Goal: Information Seeking & Learning: Get advice/opinions

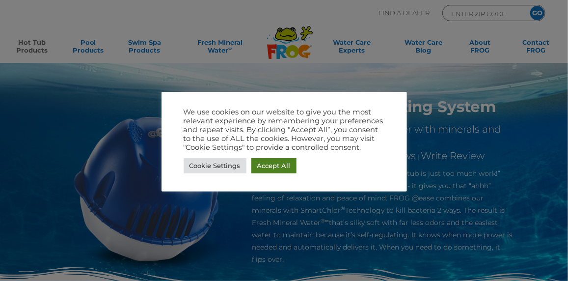
click at [257, 166] on link "Accept All" at bounding box center [274, 165] width 45 height 15
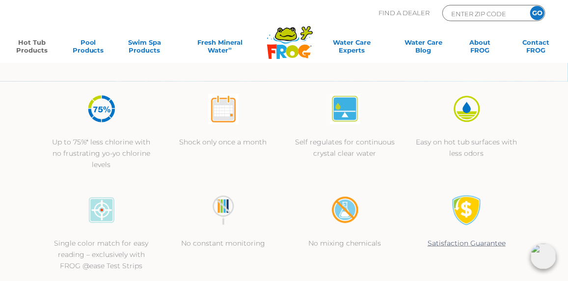
scroll to position [24, 0]
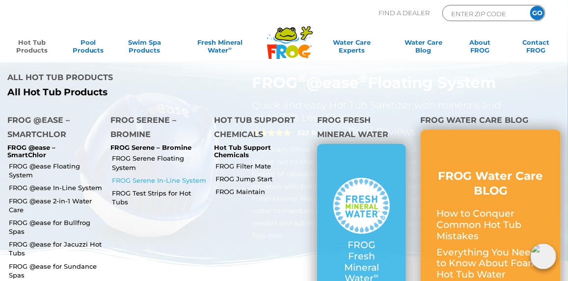
click at [132, 176] on link "FROG Serene In-Line System" at bounding box center [159, 180] width 94 height 9
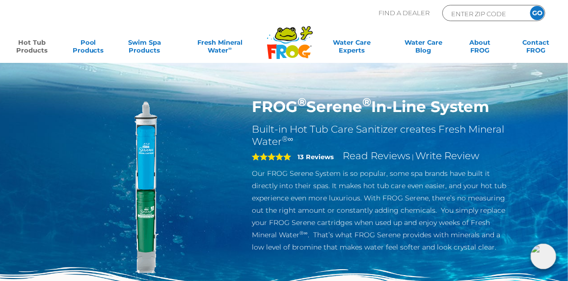
click at [491, 12] on input "ENTER ZIP CODE" at bounding box center [484, 13] width 66 height 11
type input "03054"
click at [536, 13] on input "GO" at bounding box center [538, 13] width 14 height 14
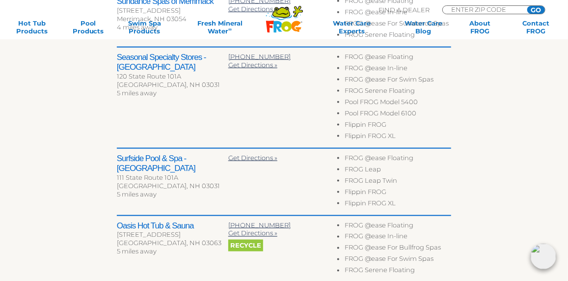
scroll to position [511, 0]
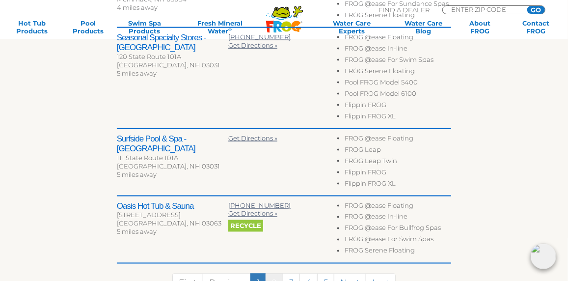
click at [276, 274] on link "2" at bounding box center [275, 283] width 18 height 19
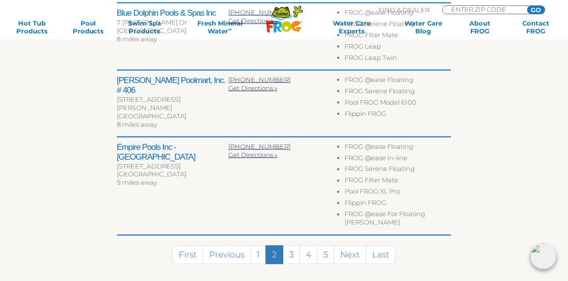
scroll to position [559, 0]
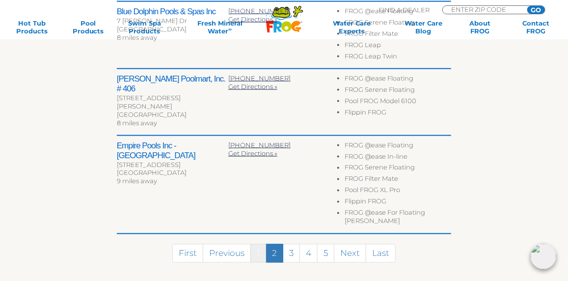
click at [262, 244] on link "1" at bounding box center [259, 253] width 16 height 19
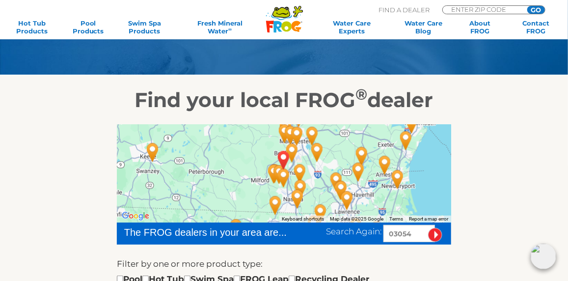
scroll to position [59, 0]
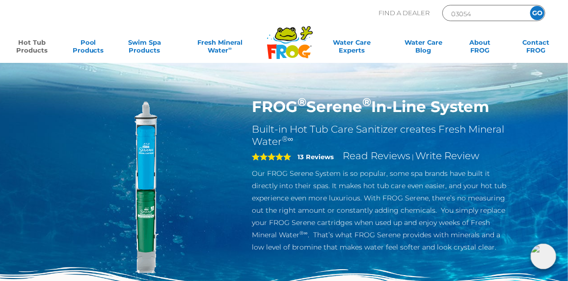
click at [287, 158] on span "5" at bounding box center [271, 157] width 39 height 8
click at [356, 157] on link "Read Reviews" at bounding box center [377, 156] width 68 height 12
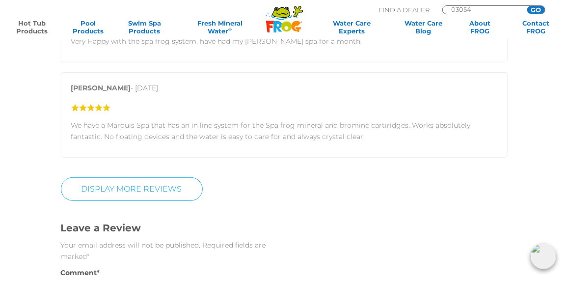
scroll to position [1596, 0]
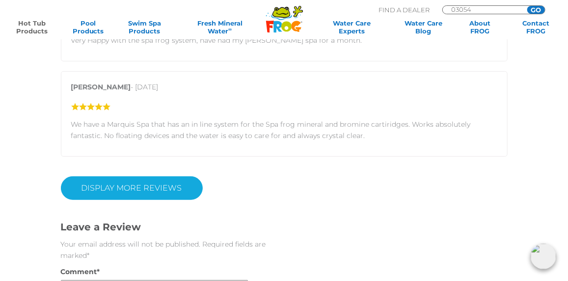
click at [167, 176] on link "Display More Reviews" at bounding box center [132, 188] width 142 height 24
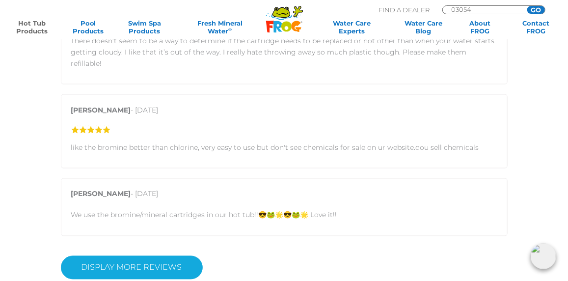
scroll to position [2048, 0]
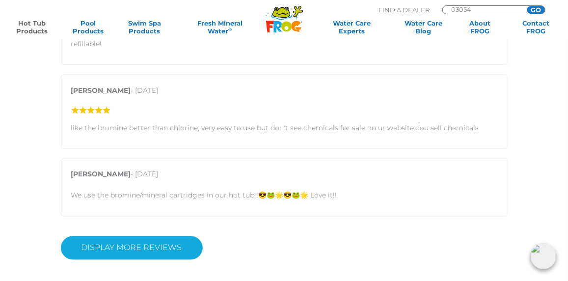
click at [124, 236] on link "DISPLAY MORE REVIEWS" at bounding box center [132, 248] width 142 height 24
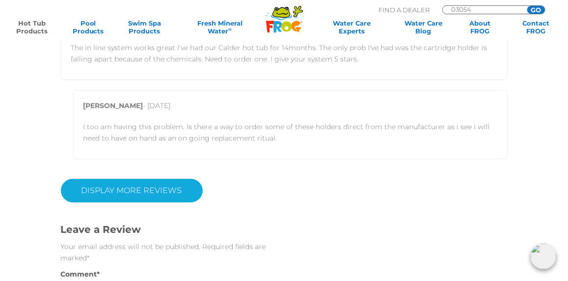
scroll to position [2775, 0]
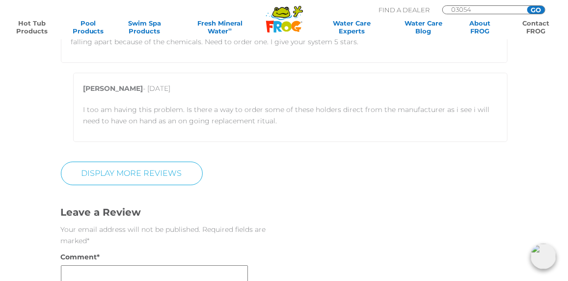
click at [535, 27] on link "Contact FROG" at bounding box center [537, 27] width 44 height 16
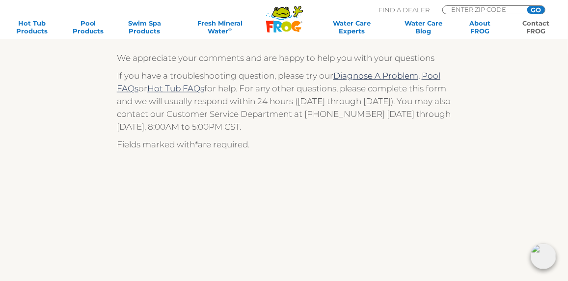
scroll to position [216, 0]
